Goal: Information Seeking & Learning: Learn about a topic

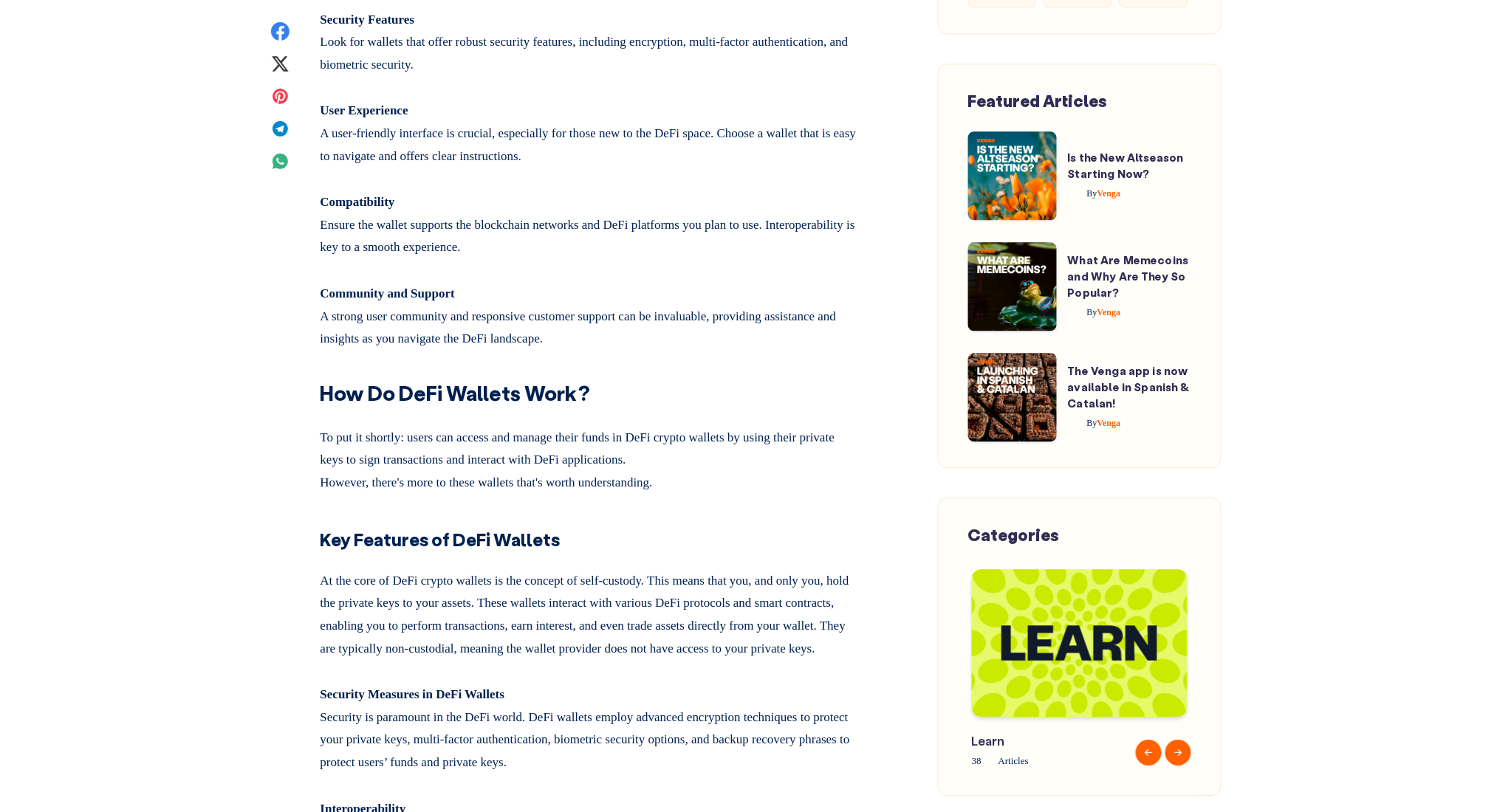
scroll to position [2954, 0]
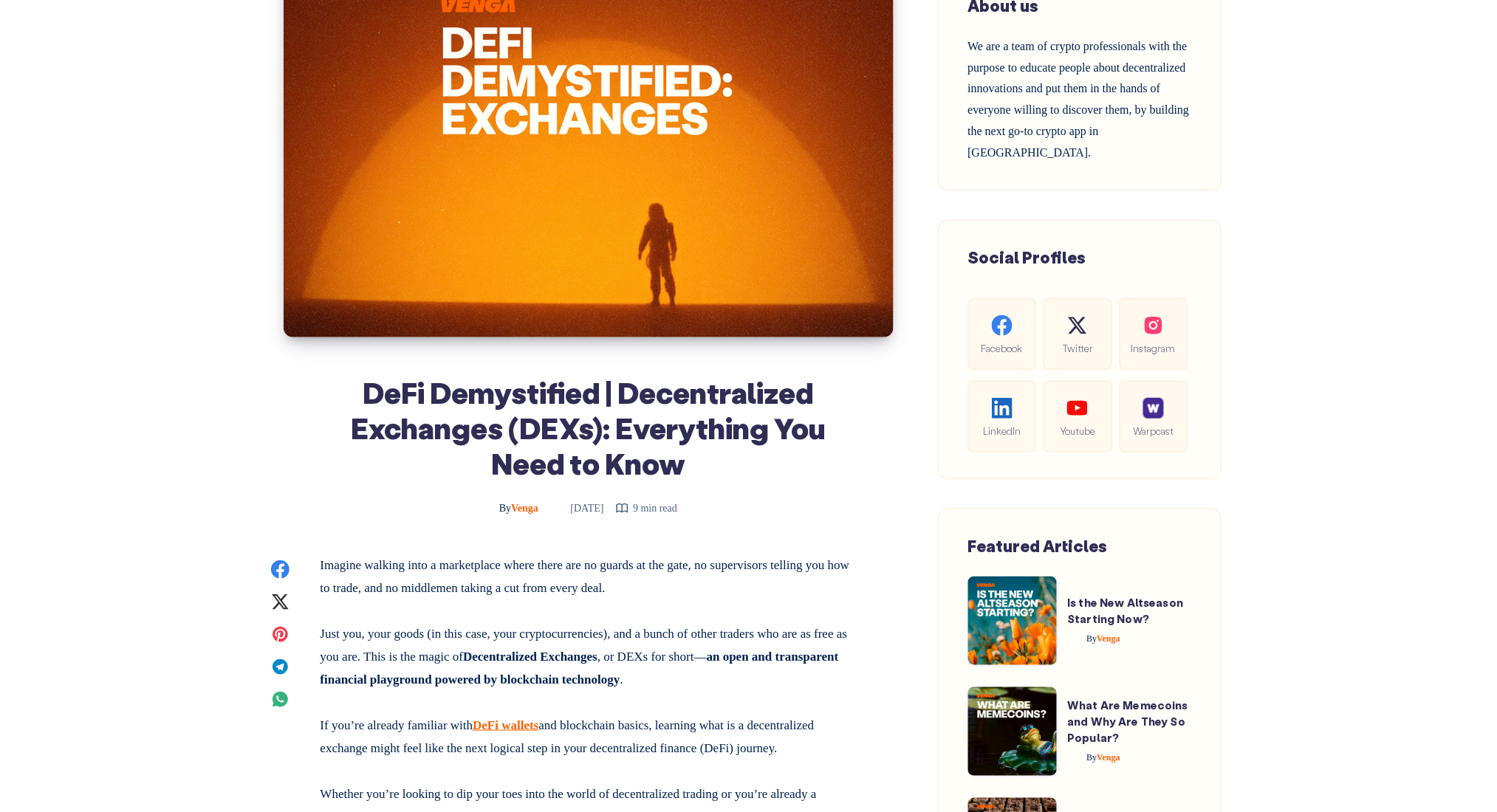
scroll to position [295, 0]
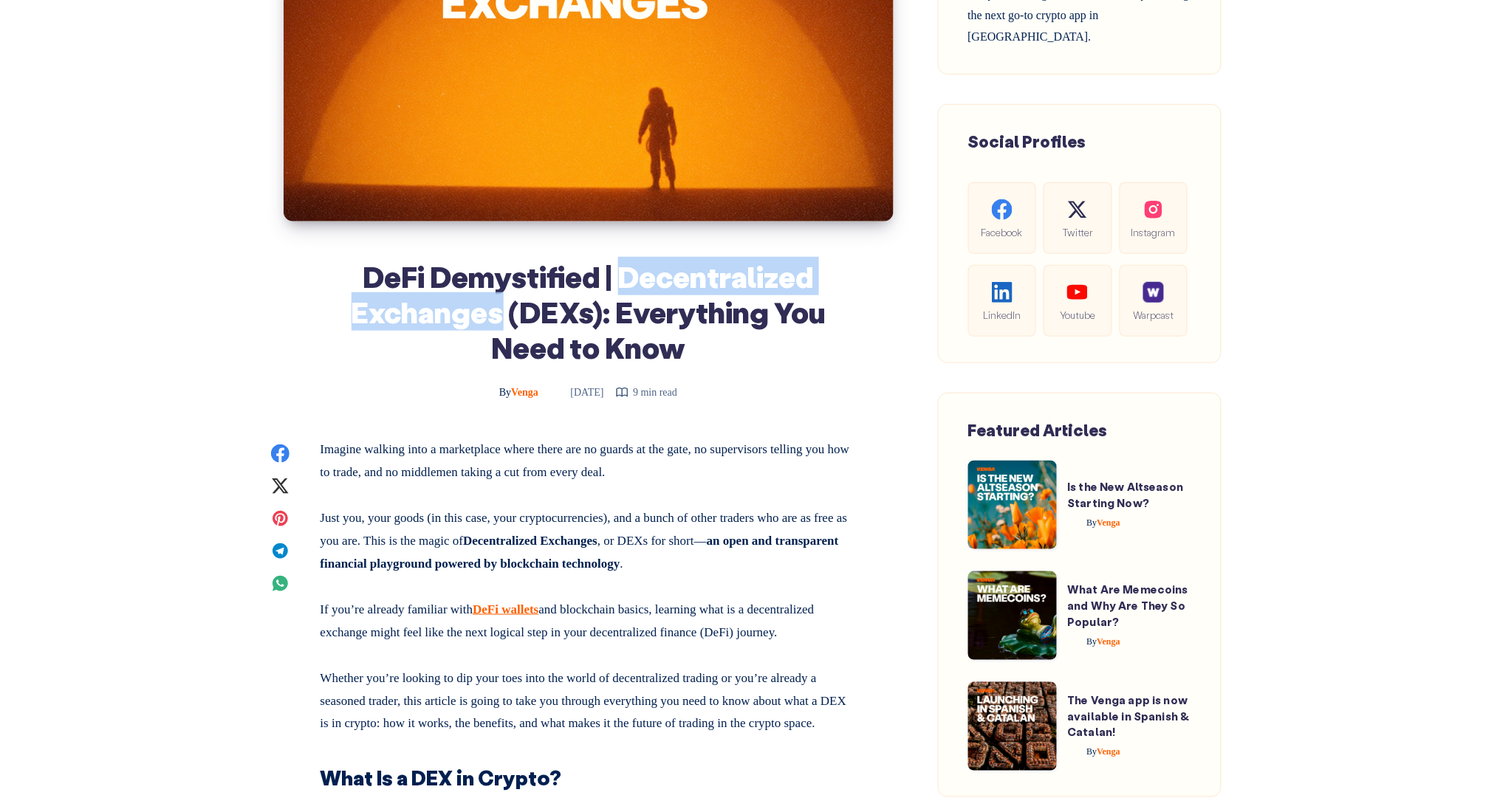
drag, startPoint x: 619, startPoint y: 278, endPoint x: 499, endPoint y: 312, distance: 124.7
click at [499, 312] on h1 "DeFi Demystified | Decentralized Exchanges (DEXs): Everything You Need to Know" at bounding box center [588, 312] width 536 height 106
copy h1 "Decentralized Exchanges"
drag, startPoint x: 359, startPoint y: 272, endPoint x: 498, endPoint y: 321, distance: 147.4
click at [498, 321] on h1 "DeFi Demystified | Decentralized Exchanges (DEXs): Everything You Need to Know" at bounding box center [588, 312] width 536 height 106
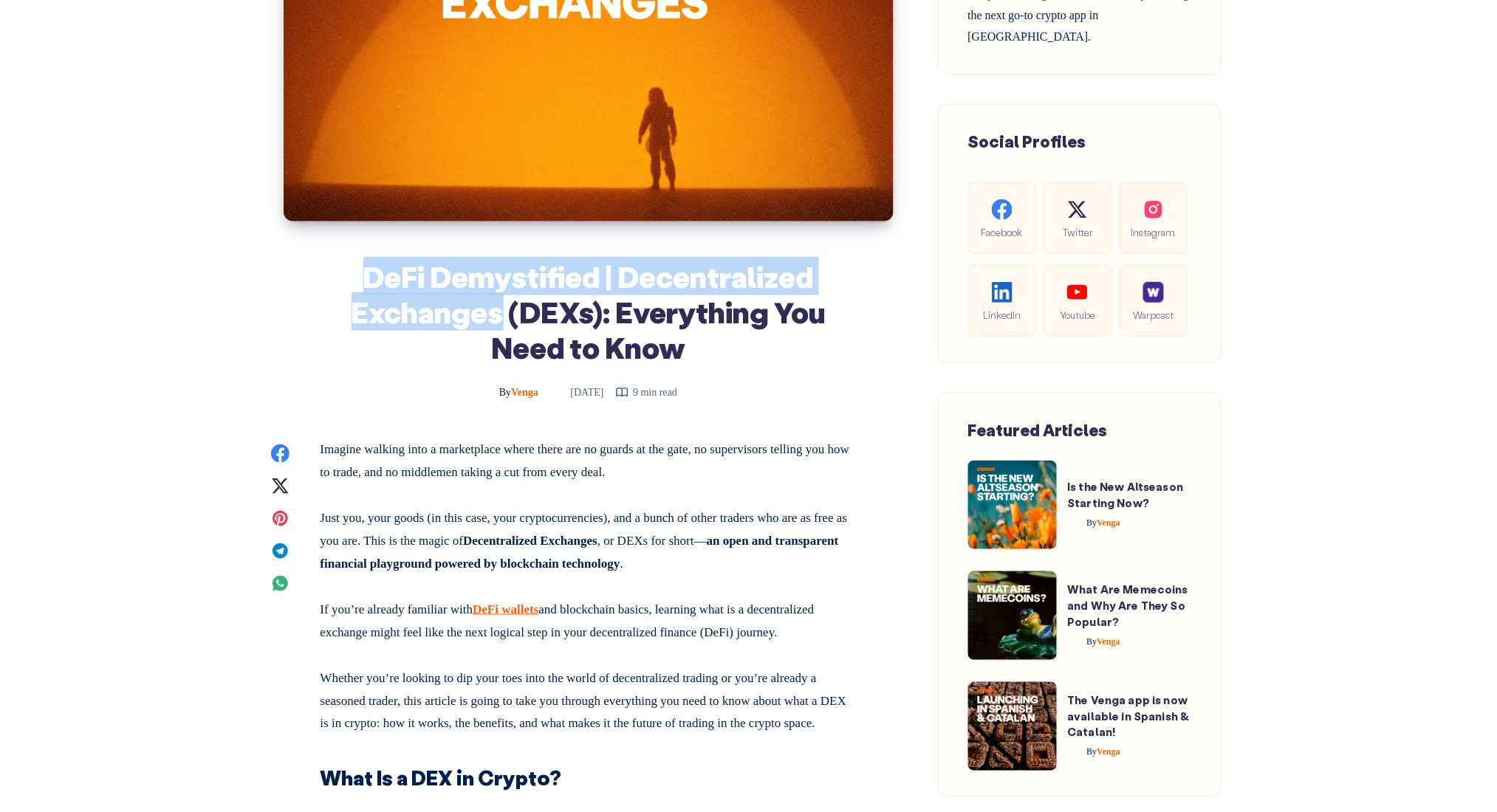
copy h1 "DeFi Demystified | Decentralized Exchanges"
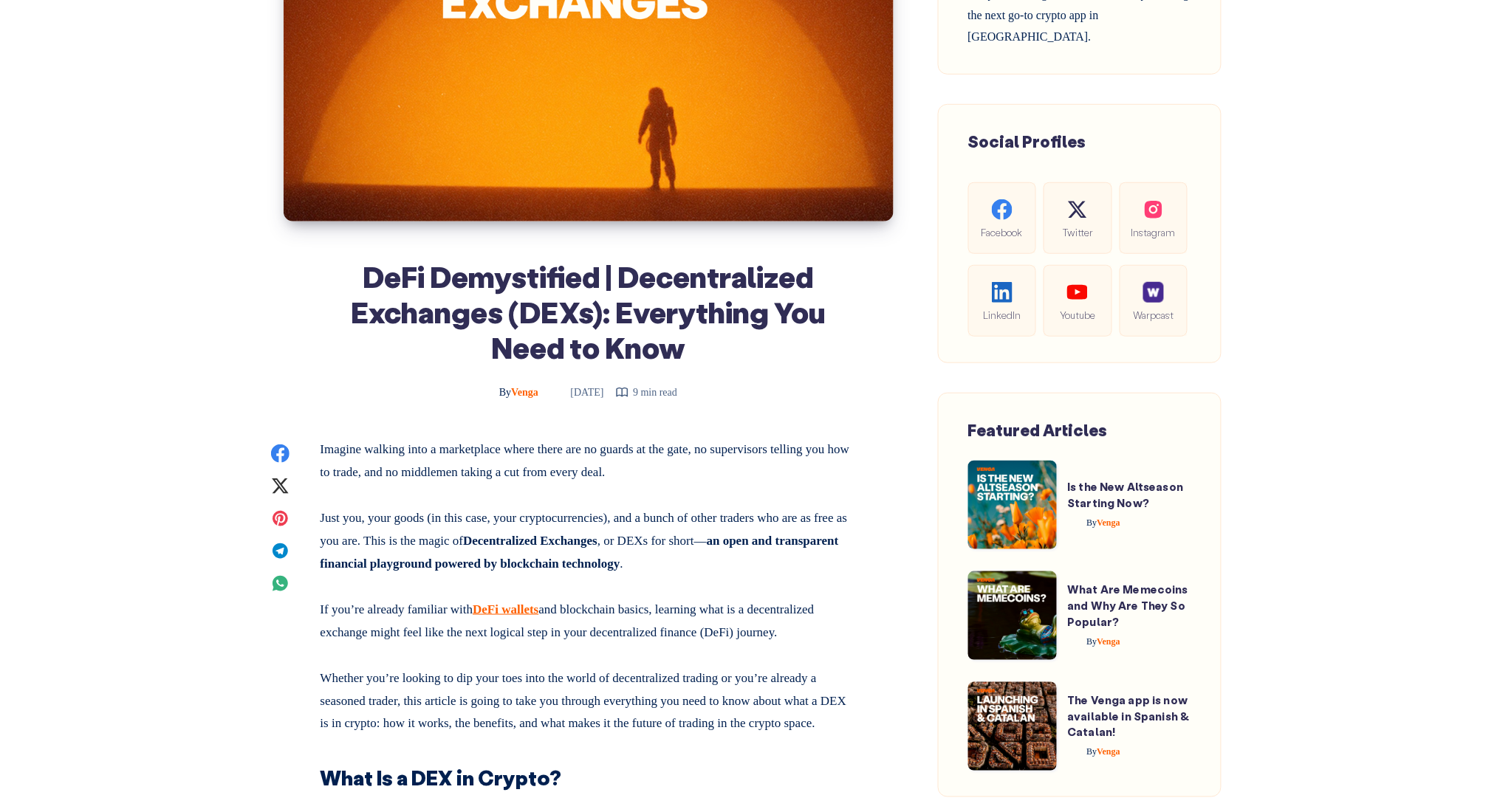
click at [582, 336] on h1 "DeFi Demystified | Decentralized Exchanges (DEXs): Everything You Need to Know" at bounding box center [588, 312] width 536 height 106
drag, startPoint x: 521, startPoint y: 312, endPoint x: 588, endPoint y: 328, distance: 68.9
click at [588, 328] on h1 "DeFi Demystified | Decentralized Exchanges (DEXs): Everything You Need to Know" at bounding box center [588, 312] width 536 height 106
copy h1 "DEXs"
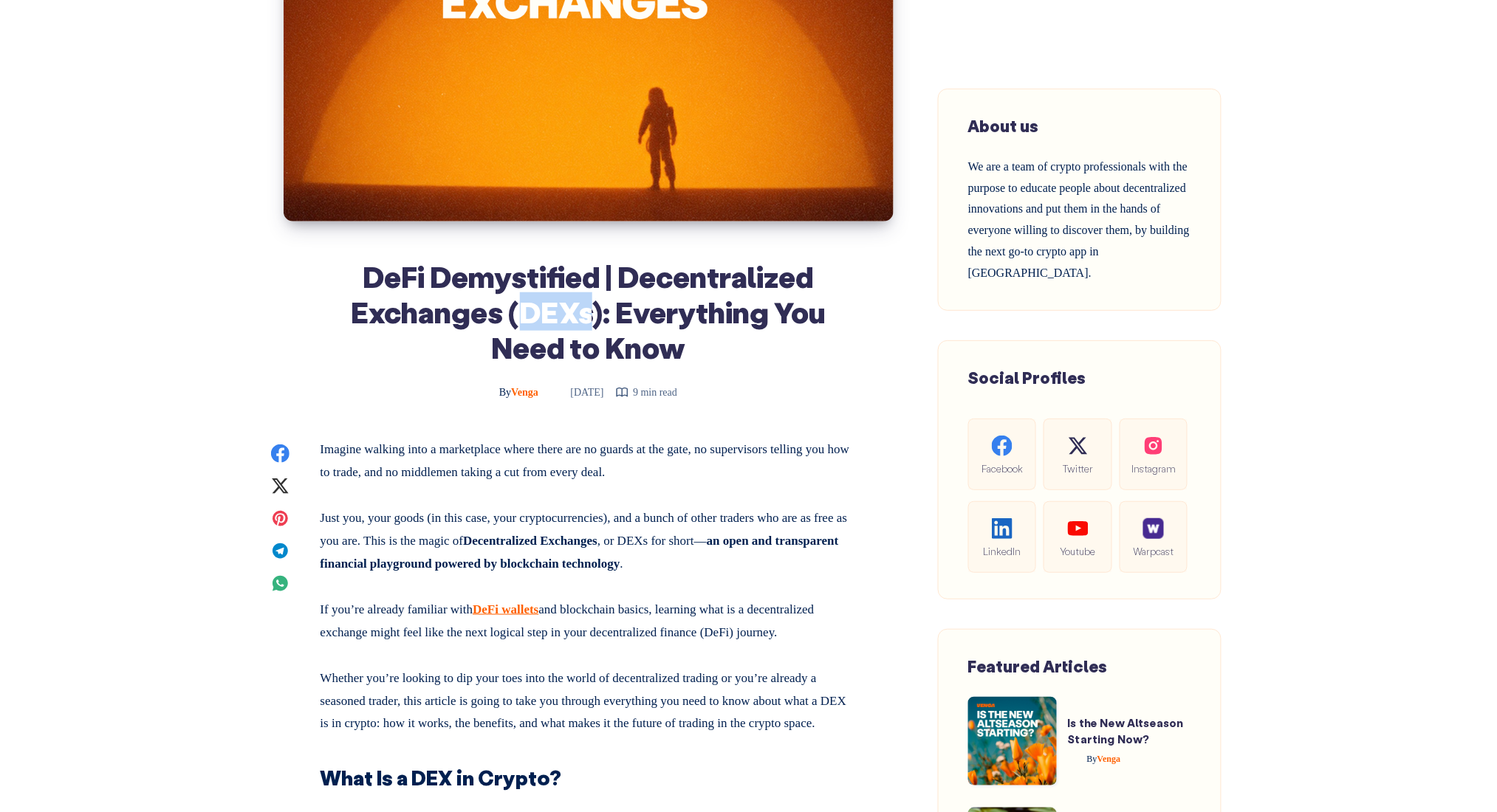
copy h1 "DEXs"
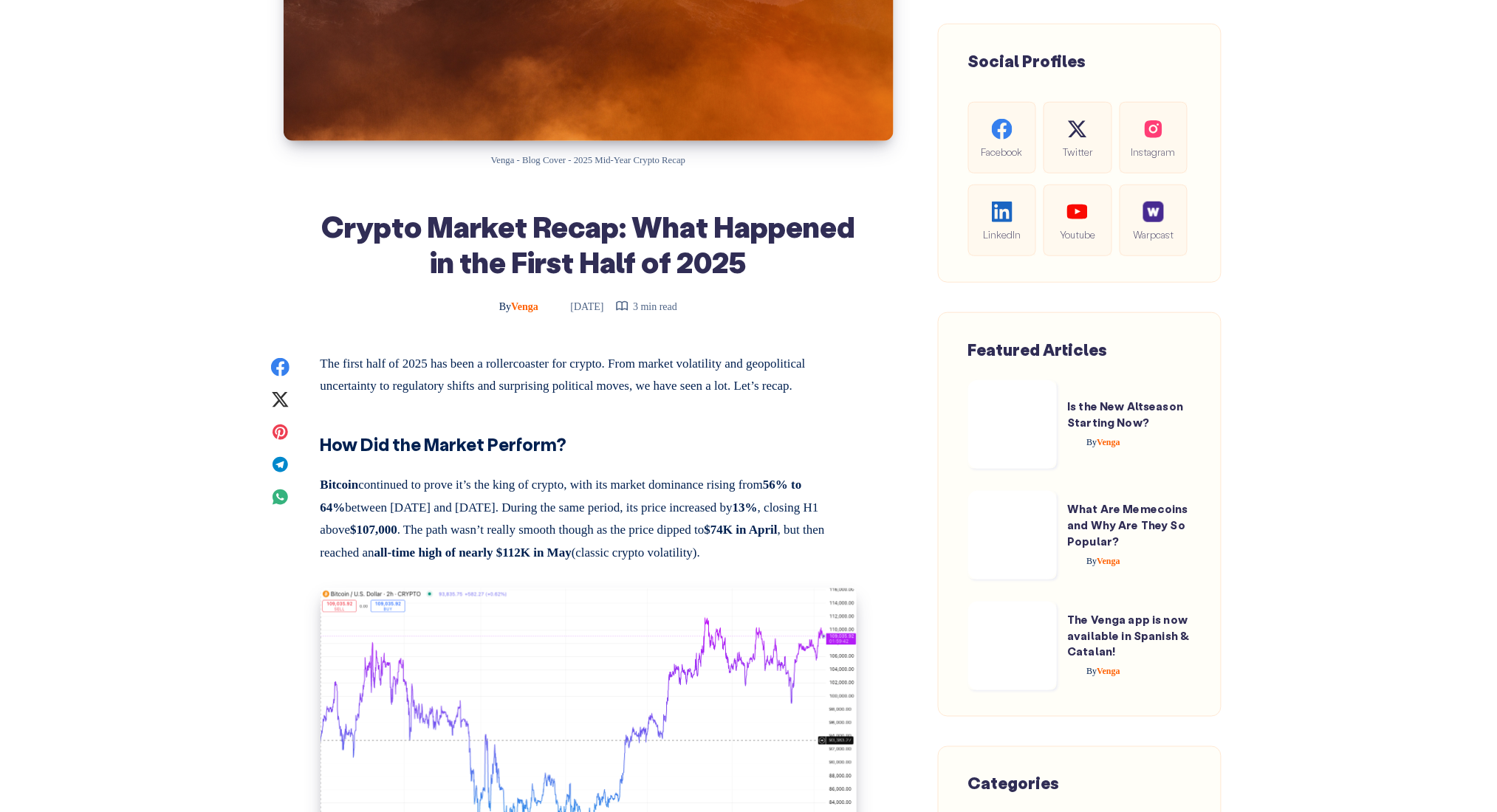
scroll to position [393, 0]
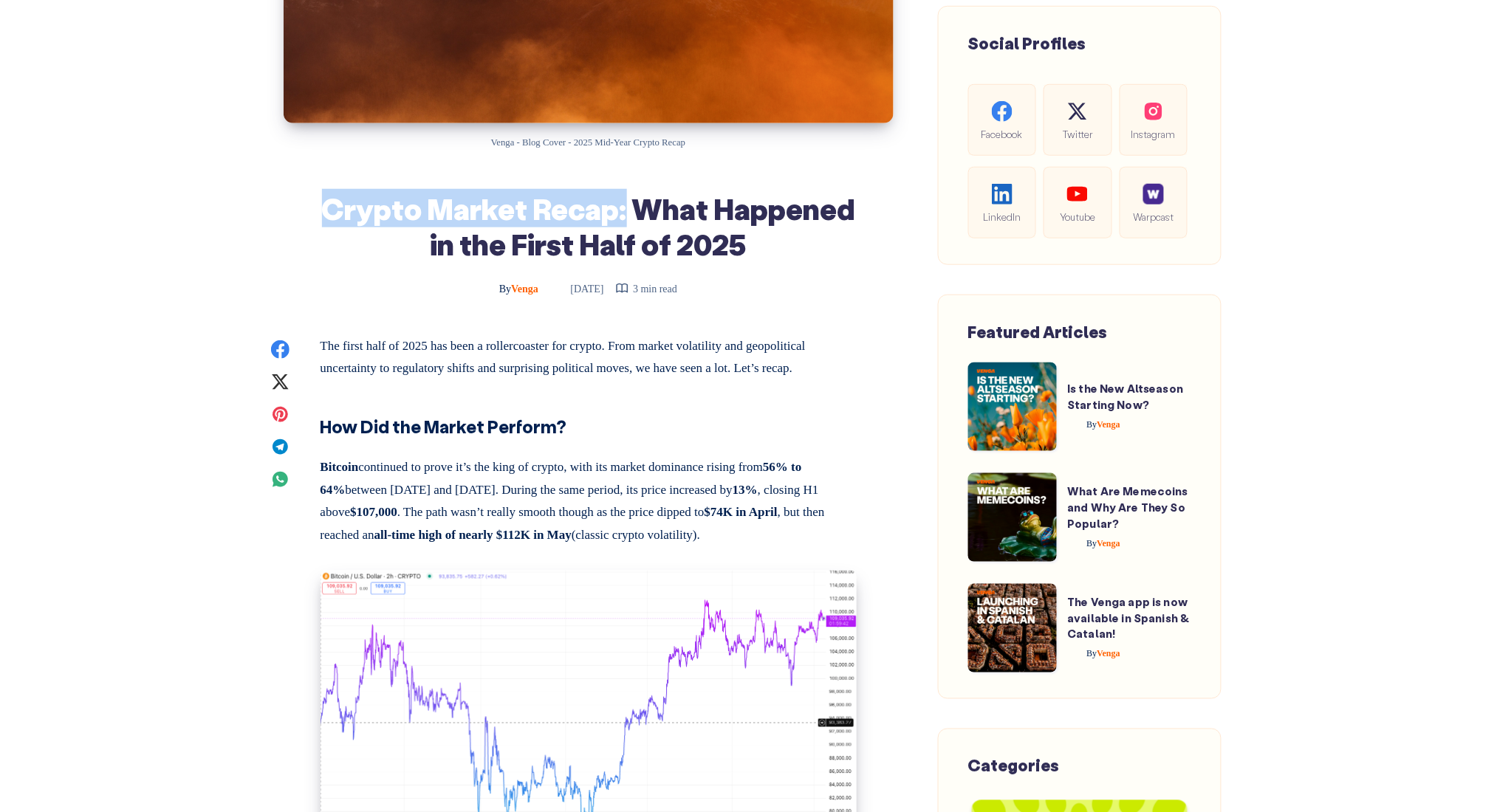
drag, startPoint x: 327, startPoint y: 219, endPoint x: 624, endPoint y: 203, distance: 297.4
click at [624, 203] on h1 "Crypto Market Recap: What Happened in the First Half of 2025" at bounding box center [588, 225] width 536 height 71
click at [615, 203] on h1 "Crypto Market Recap: What Happened in the First Half of 2025" at bounding box center [588, 225] width 536 height 71
drag, startPoint x: 616, startPoint y: 207, endPoint x: 323, endPoint y: 216, distance: 293.1
click at [323, 216] on h1 "Crypto Market Recap: What Happened in the First Half of 2025" at bounding box center [588, 225] width 536 height 71
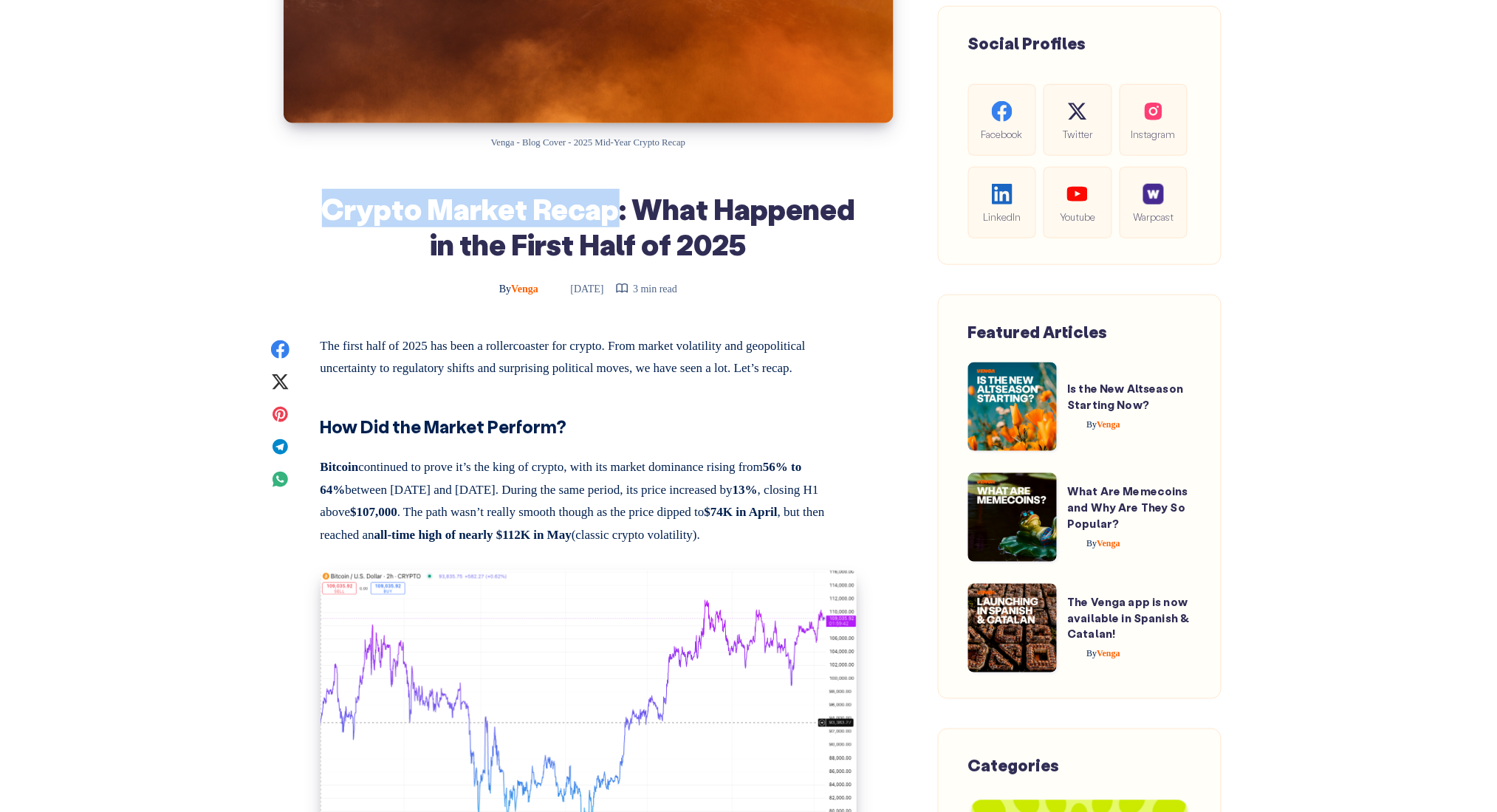
copy h1 "Crypto Market Recap"
click at [757, 228] on h1 "Crypto Market Recap: What Happened in the First Half of 2025" at bounding box center [588, 225] width 536 height 71
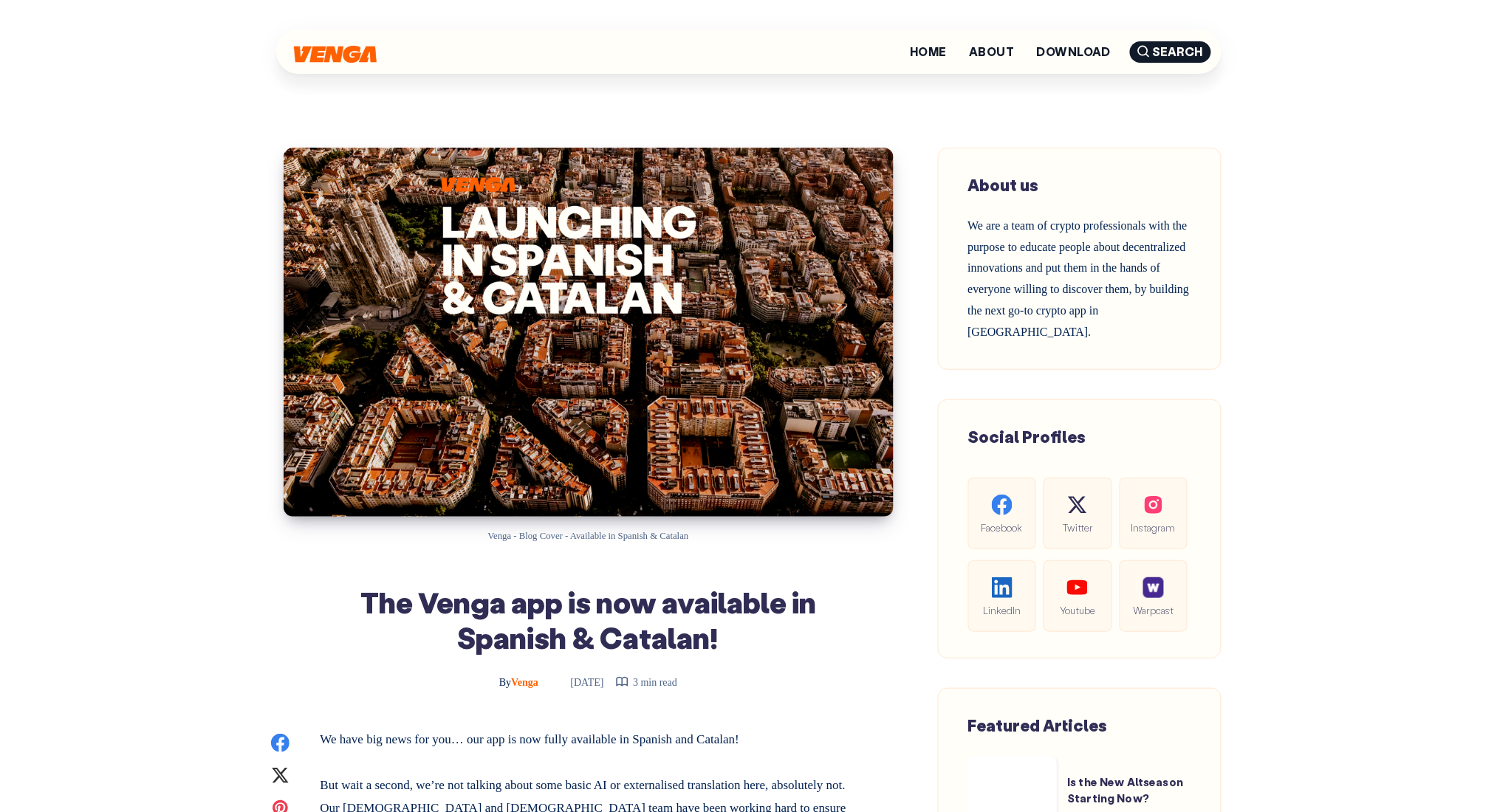
scroll to position [196, 0]
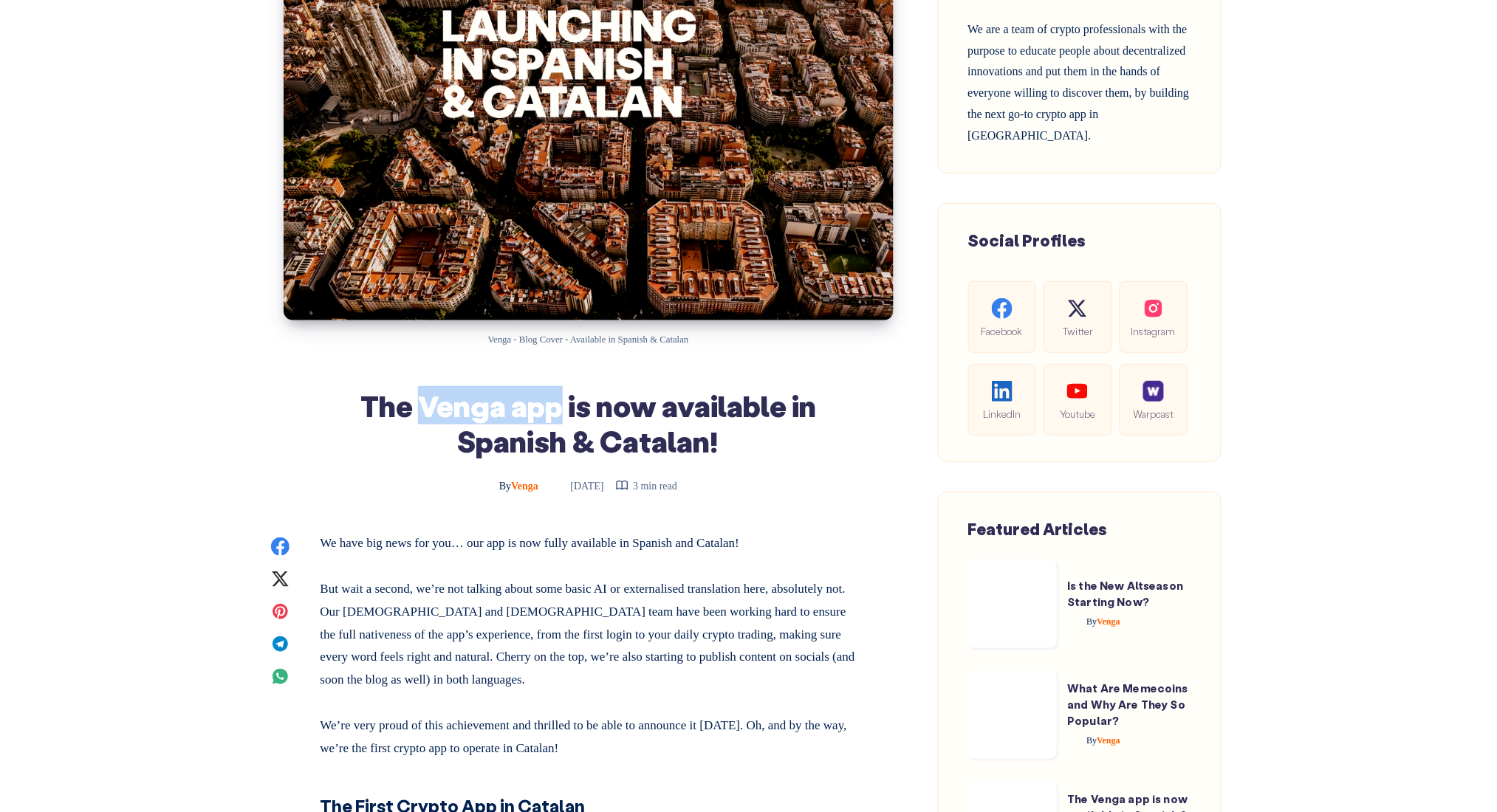
drag, startPoint x: 422, startPoint y: 411, endPoint x: 557, endPoint y: 419, distance: 135.2
click at [557, 419] on h1 "The Venga app is now available in Spanish & Catalan!" at bounding box center [588, 422] width 536 height 71
copy h1 "Venga app"
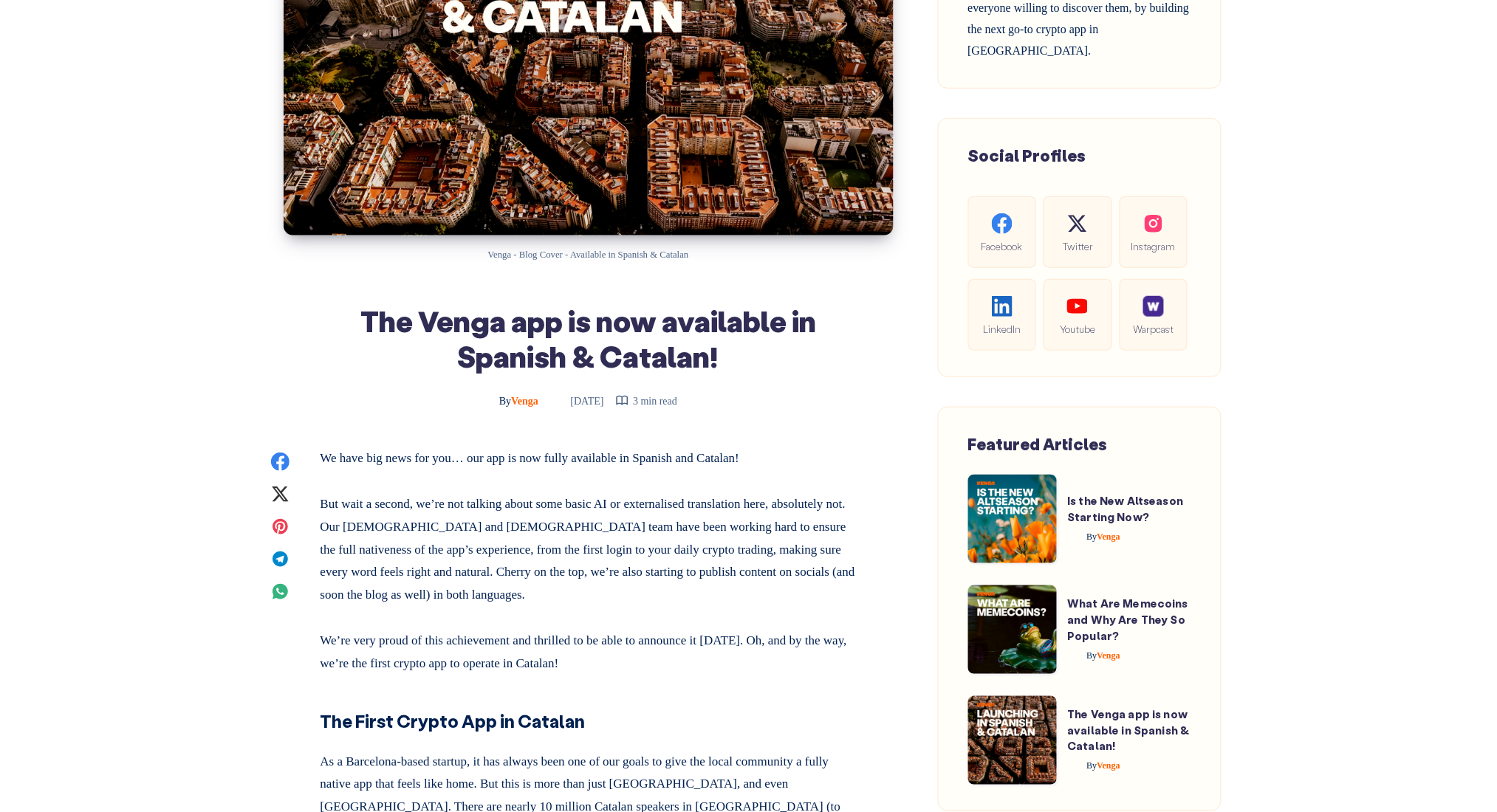
scroll to position [295, 0]
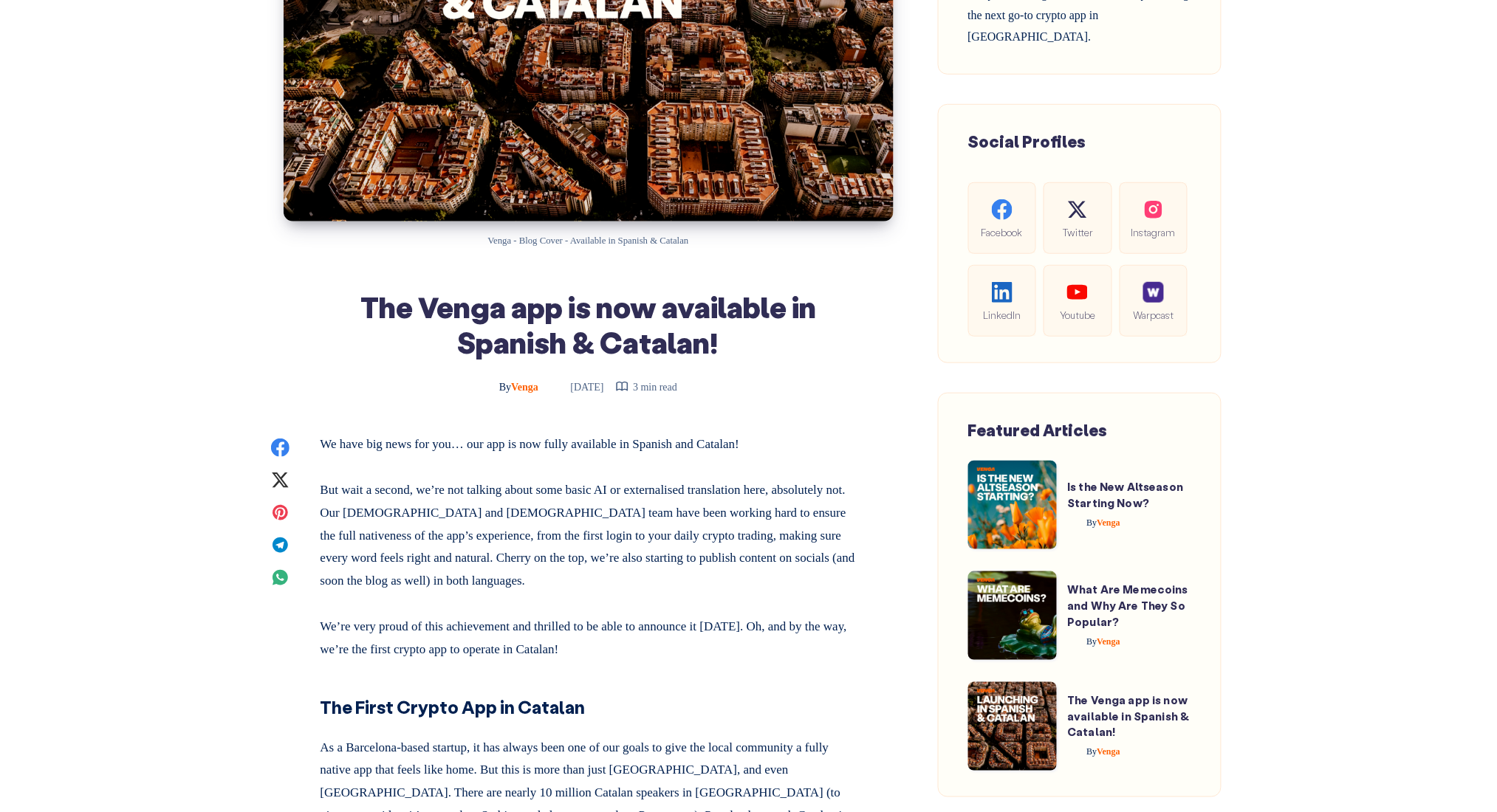
click at [536, 341] on h1 "The Venga app is now available in Spanish & Catalan!" at bounding box center [588, 323] width 536 height 71
copy h1 "Spanish"
